Goal: Task Accomplishment & Management: Manage account settings

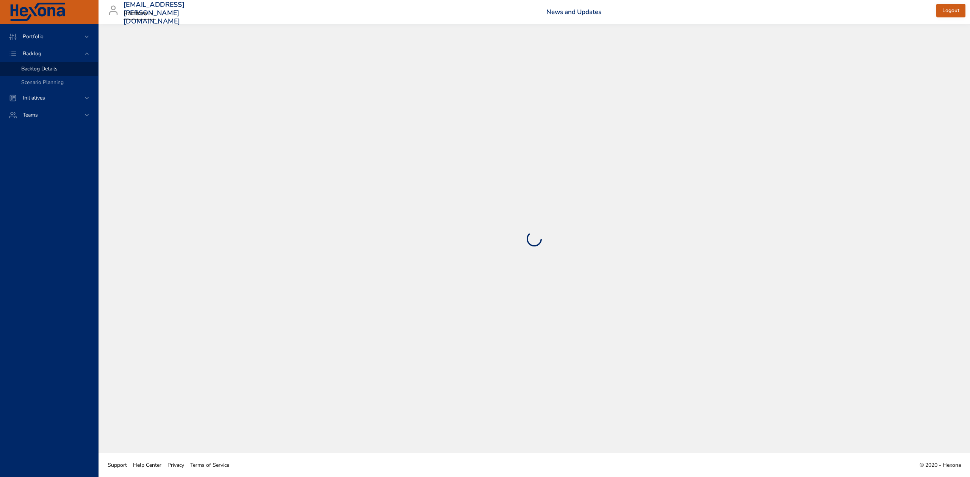
click at [66, 69] on div "Backlog Details" at bounding box center [56, 69] width 71 height 8
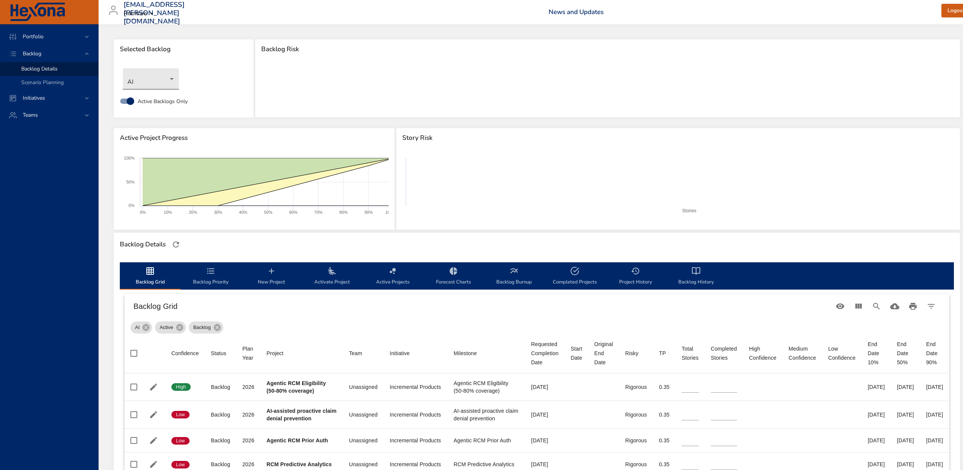
click at [168, 76] on body "Portfolio Backlog Backlog Details Scenario Planning Initiatives Teams [EMAIL_AD…" at bounding box center [481, 235] width 963 height 470
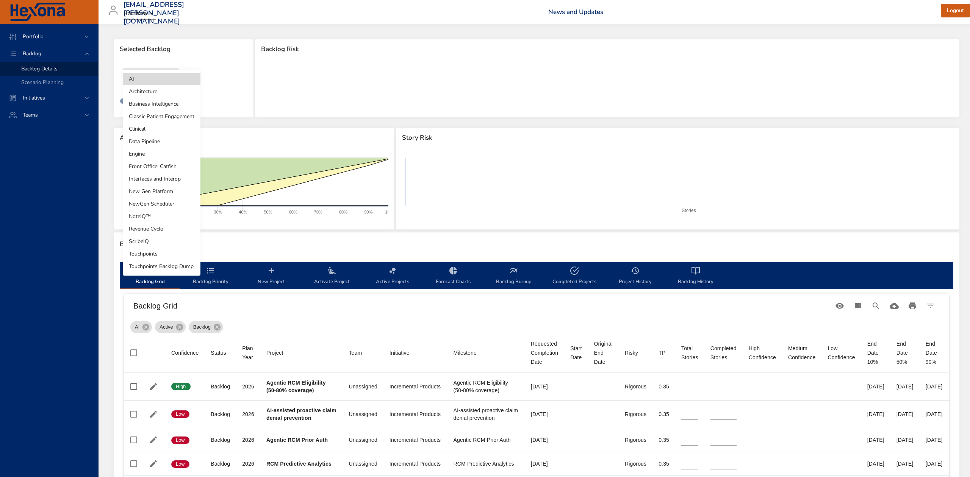
click at [154, 220] on li "NoteIQ™" at bounding box center [162, 216] width 78 height 13
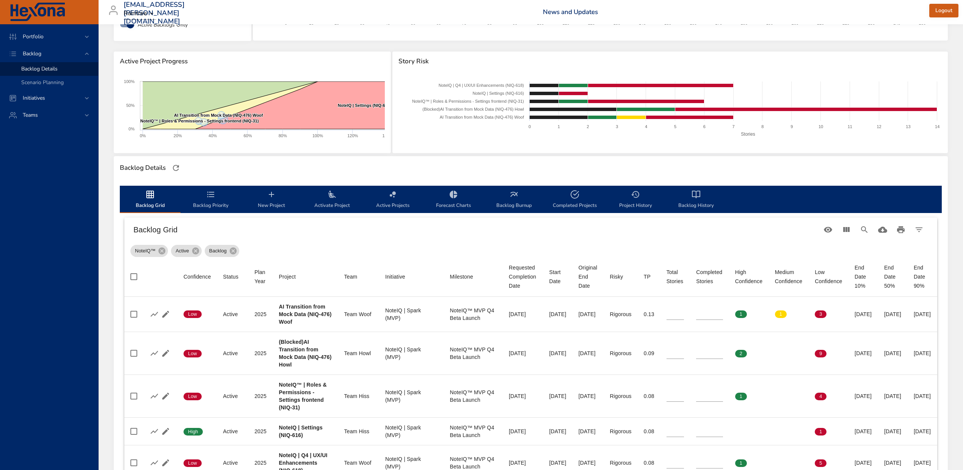
scroll to position [202, 0]
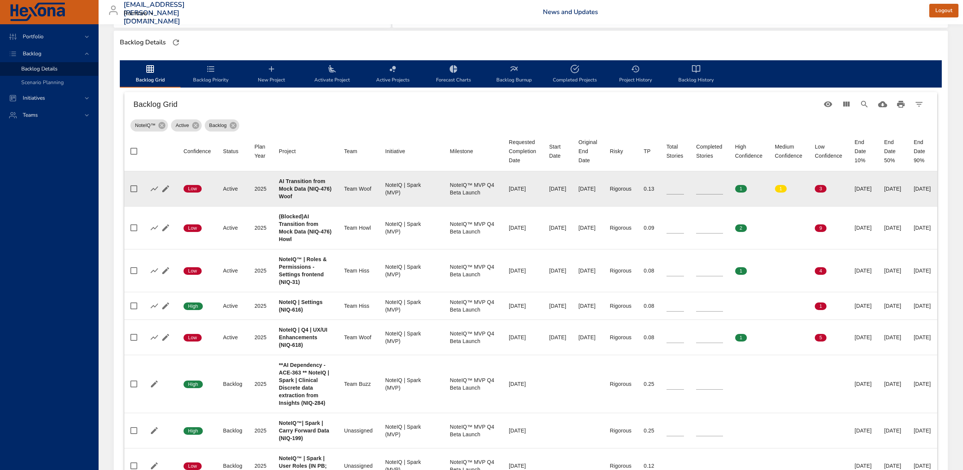
click at [285, 197] on b "AI Transition from Mock Data (NIQ-476) Woof" at bounding box center [305, 188] width 53 height 21
copy b "476"
drag, startPoint x: 712, startPoint y: 186, endPoint x: 701, endPoint y: 186, distance: 11.0
click at [701, 186] on td "Completed Stories *" at bounding box center [709, 188] width 39 height 35
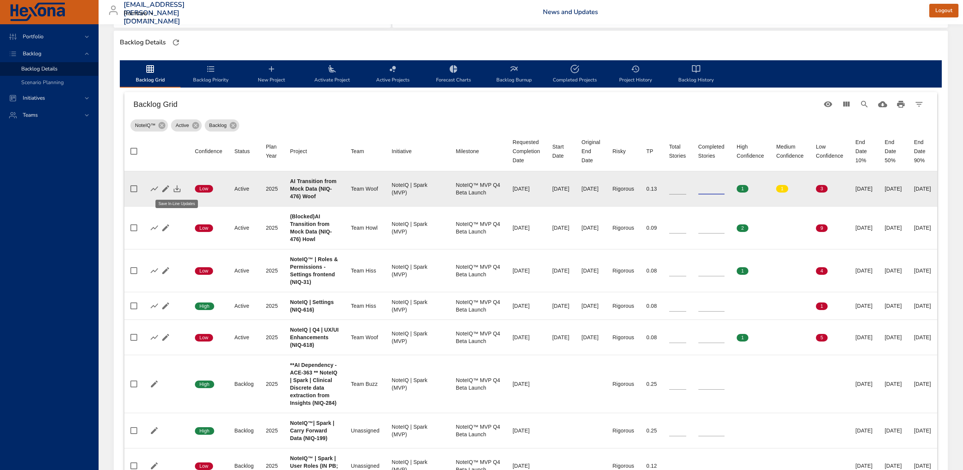
type input "*"
click at [179, 186] on icon "button" at bounding box center [176, 188] width 9 height 9
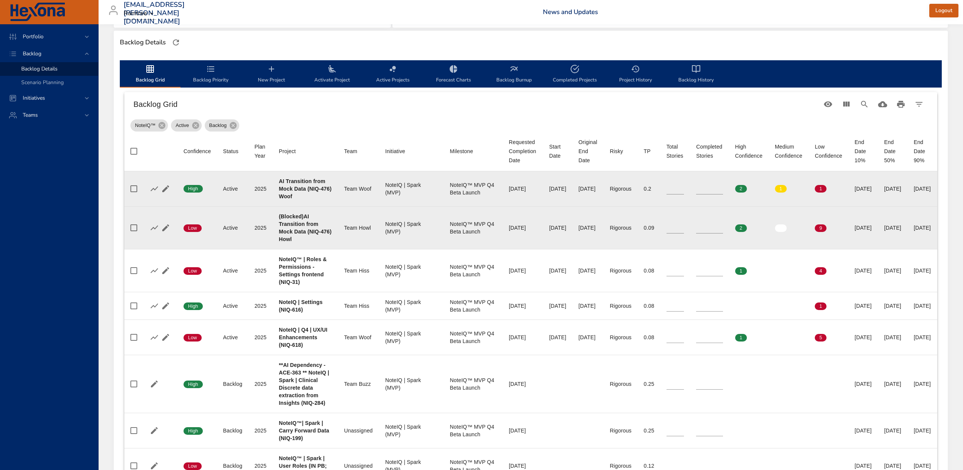
click at [283, 240] on b "(Blocked)AI Transition from Mock Data (NIQ-476) Howl" at bounding box center [305, 227] width 53 height 29
copy b "476"
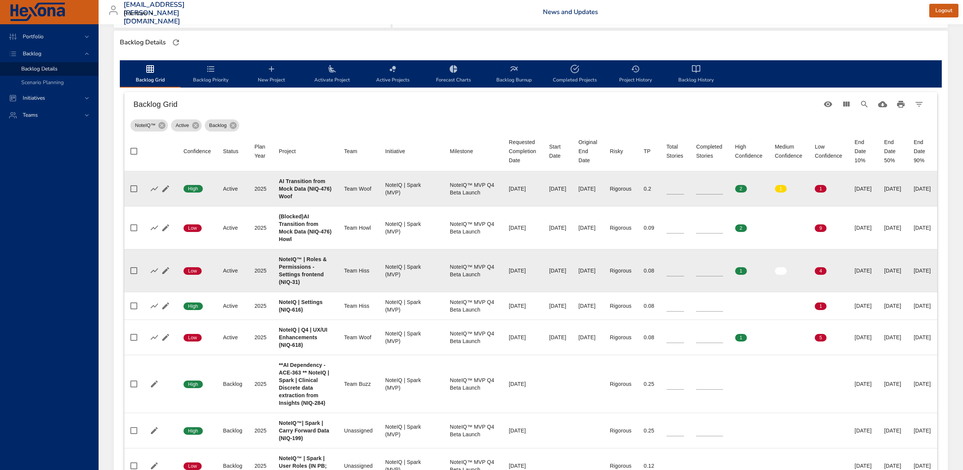
click at [294, 284] on b "NoteIQ™ | Roles & Permissions - Settings frontend (NIQ-31)" at bounding box center [303, 270] width 48 height 29
copy b "31"
drag, startPoint x: 713, startPoint y: 270, endPoint x: 699, endPoint y: 268, distance: 14.3
click at [699, 268] on td "Completed Stories *" at bounding box center [709, 270] width 39 height 43
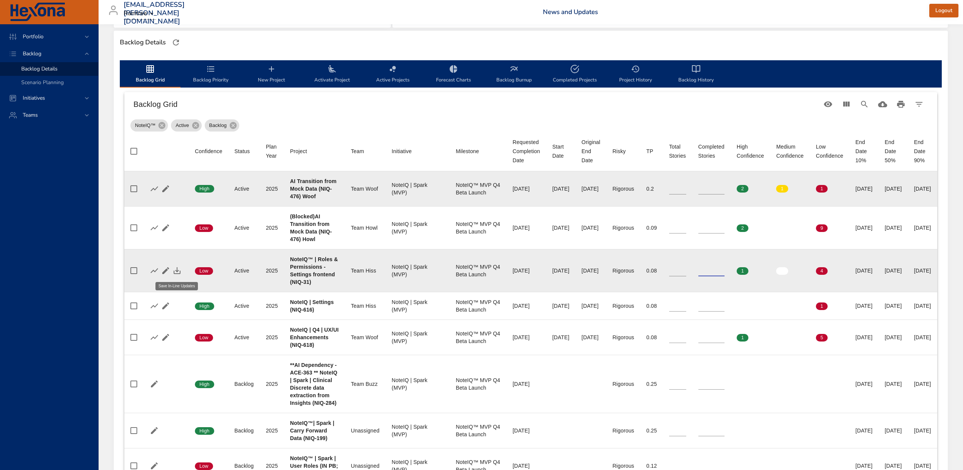
type input "*"
click at [175, 270] on icon "button" at bounding box center [176, 270] width 9 height 9
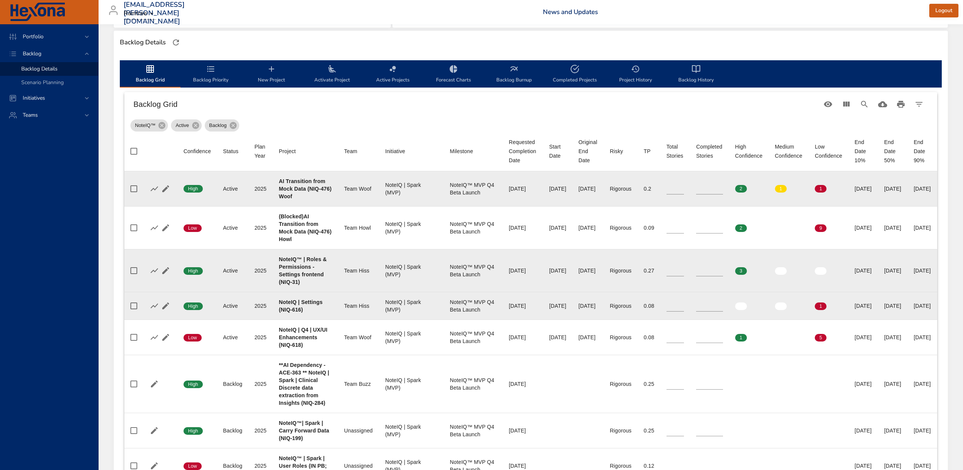
click at [297, 307] on b "NoteIQ | Settings (NIQ-616)" at bounding box center [301, 306] width 44 height 14
copy b "616"
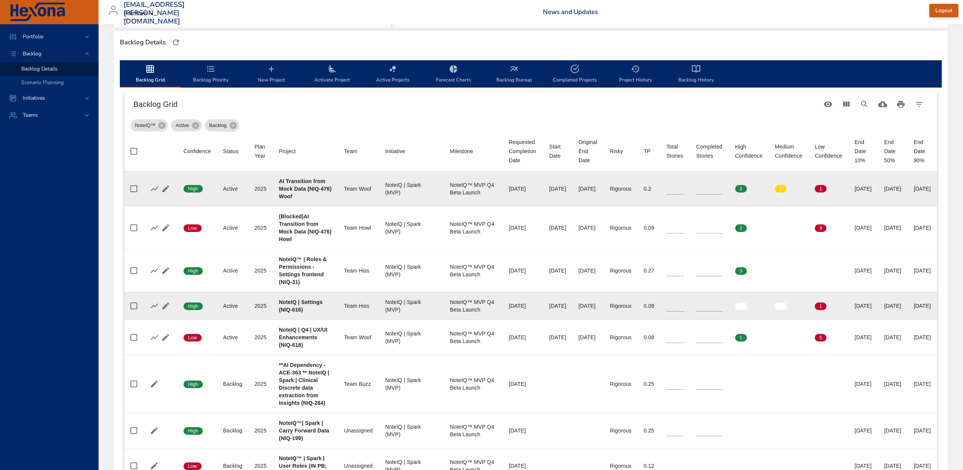
drag, startPoint x: 710, startPoint y: 306, endPoint x: 697, endPoint y: 302, distance: 14.2
click at [697, 302] on tr "Confidence High Status Active Plan Year 2025 Project NoteIQ | Settings (NIQ-616…" at bounding box center [530, 306] width 812 height 28
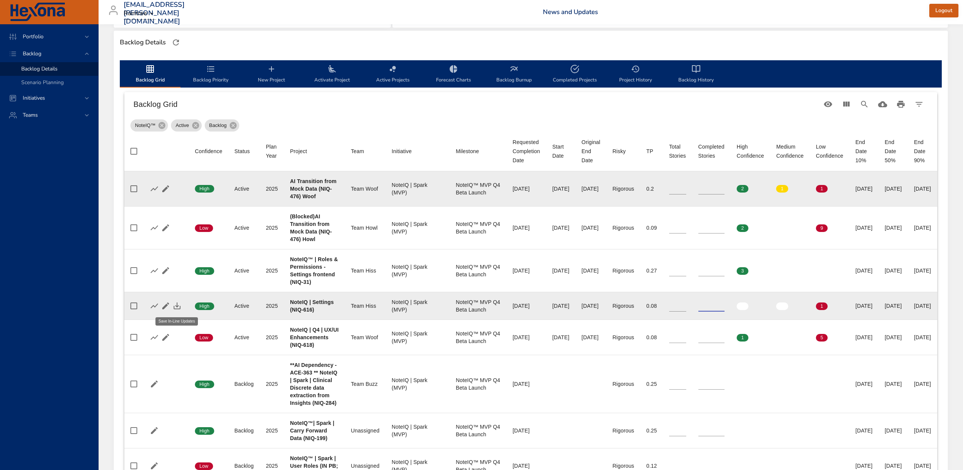
type input "*"
click at [177, 308] on icon "button" at bounding box center [176, 305] width 9 height 9
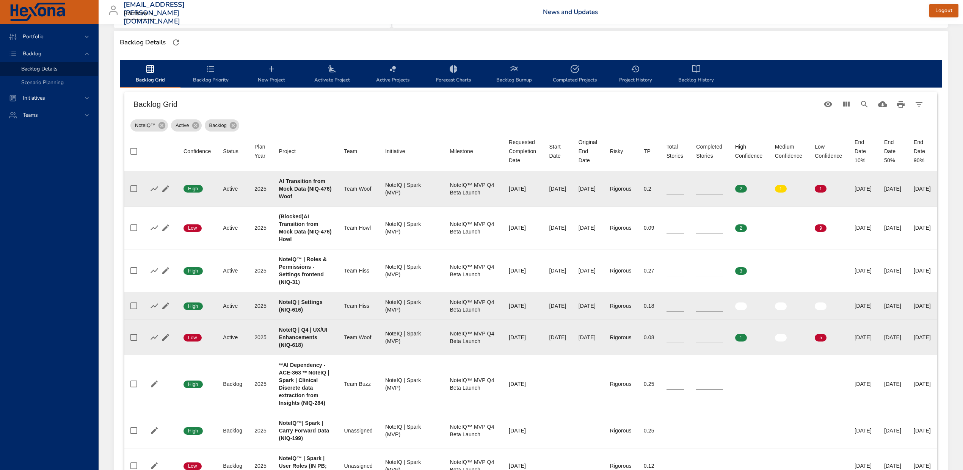
click at [298, 348] on b "NoteIQ | Q4 | UX/UI Enhancements (NIQ-618)" at bounding box center [303, 337] width 49 height 21
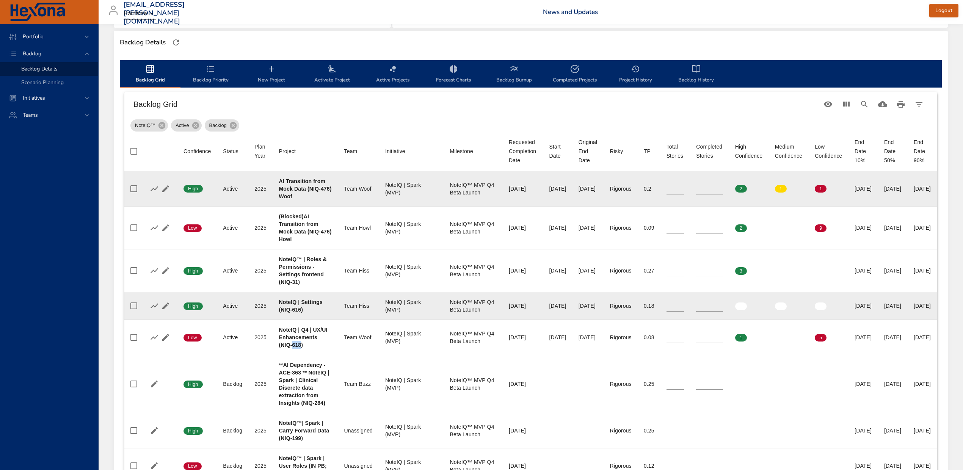
copy b "618"
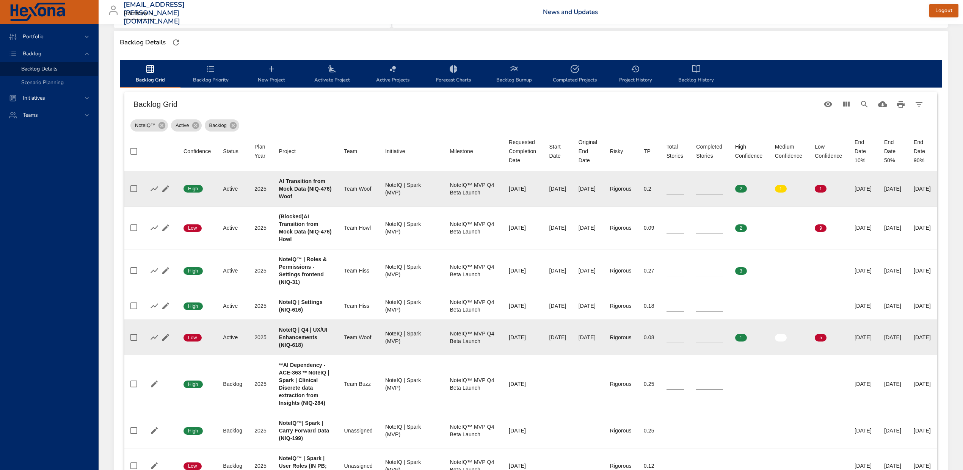
click at [569, 337] on td "Start Date 09/10/2025" at bounding box center [557, 337] width 29 height 35
